Goal: Find contact information: Find contact information

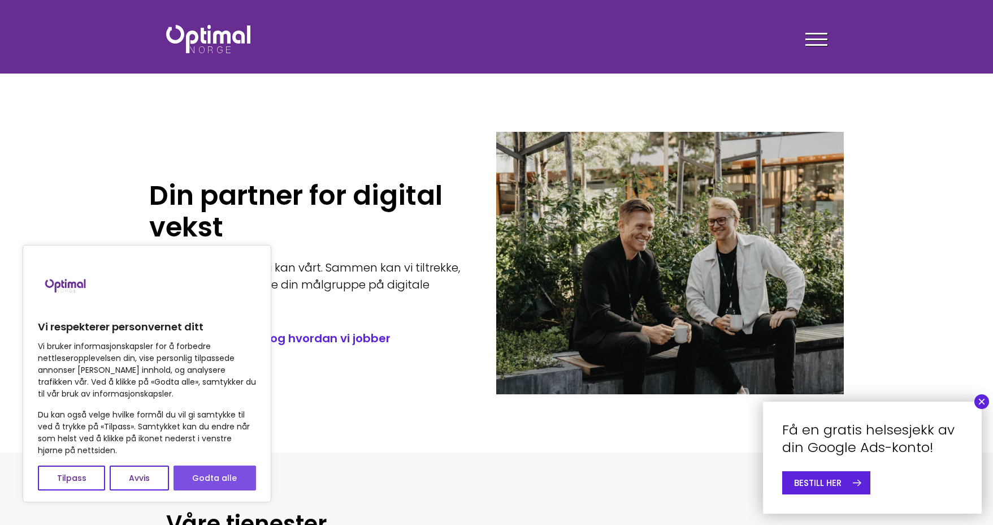
click at [232, 477] on button "Godta alle" at bounding box center [215, 477] width 83 height 25
checkbox input "true"
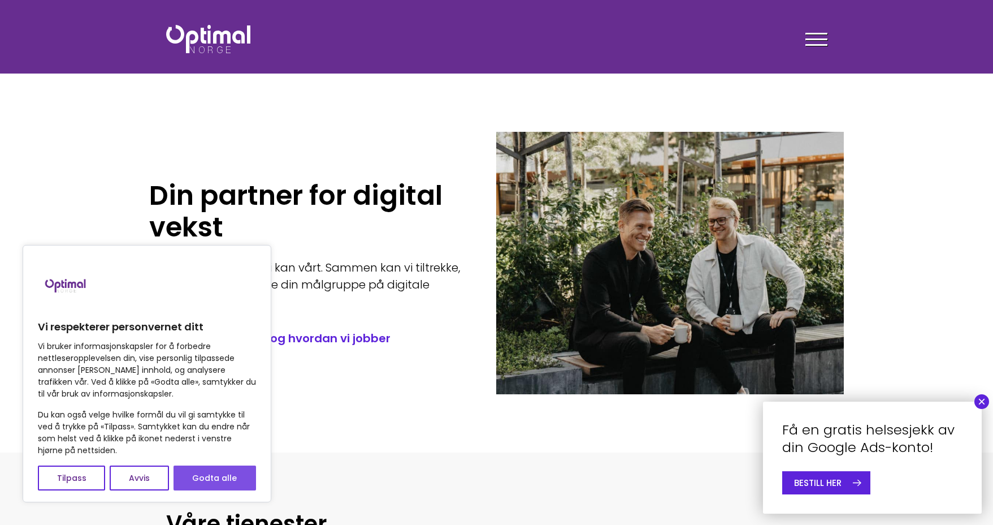
checkbox input "true"
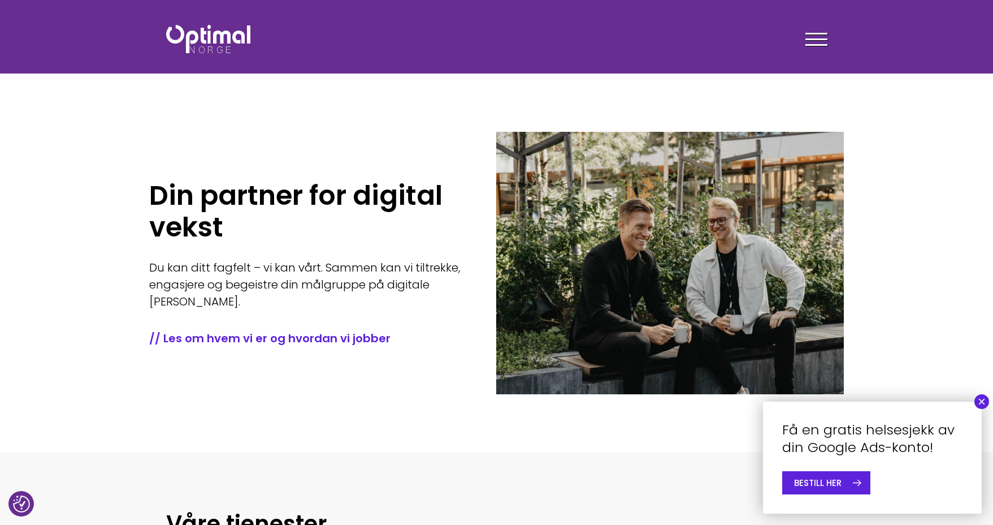
click at [811, 41] on div at bounding box center [817, 41] width 22 height 28
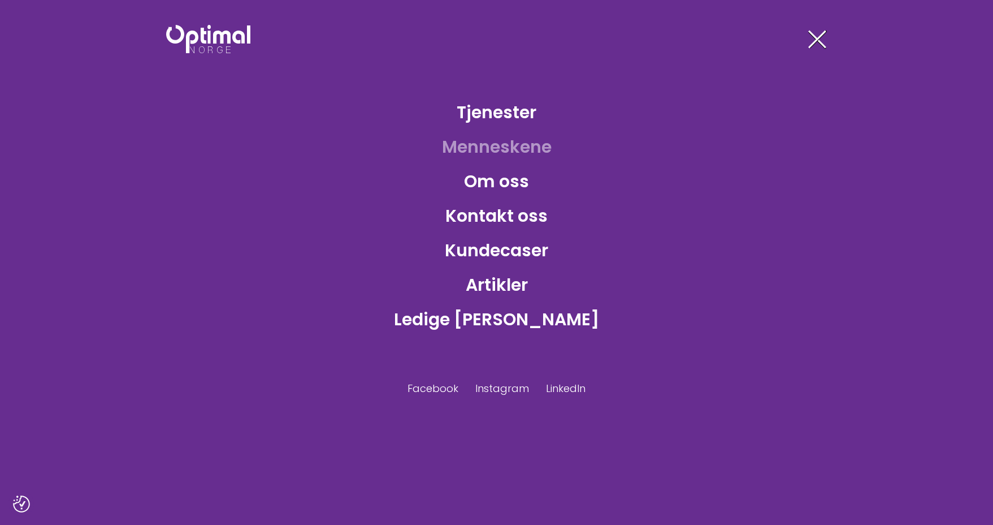
click at [509, 145] on link "Menneskene" at bounding box center [497, 146] width 128 height 37
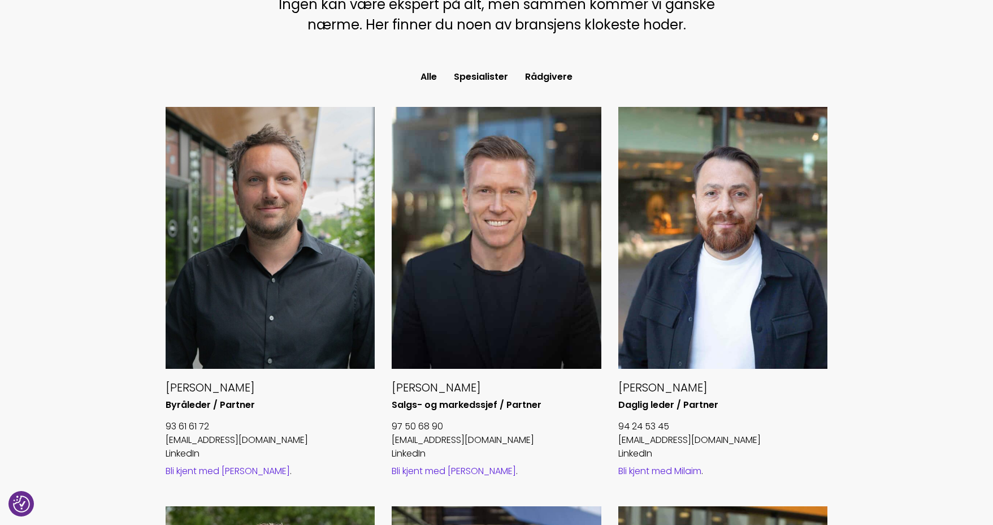
scroll to position [373, 0]
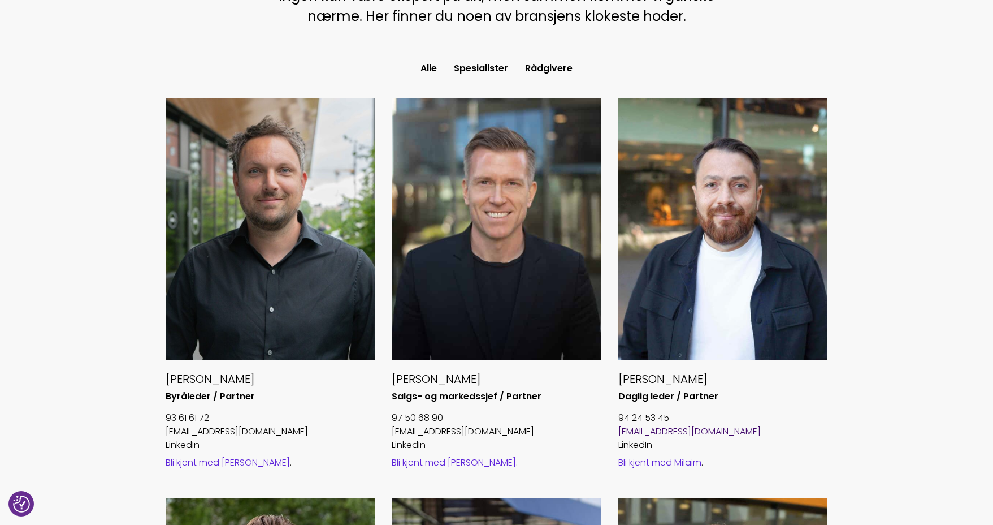
click at [698, 432] on link "[EMAIL_ADDRESS][DOMAIN_NAME]" at bounding box center [689, 431] width 142 height 13
